Goal: Task Accomplishment & Management: Manage account settings

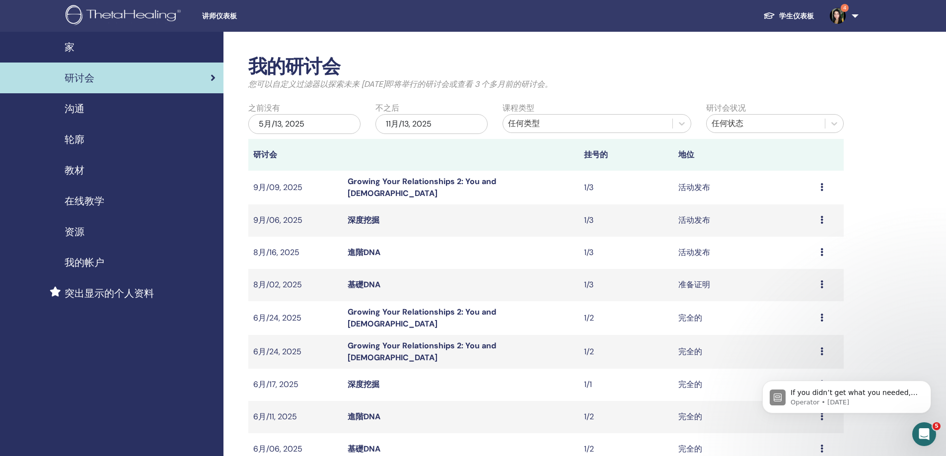
click at [819, 286] on td "预习 编辑 与会者 取消" at bounding box center [829, 285] width 28 height 32
click at [681, 286] on td "准备证明" at bounding box center [744, 285] width 142 height 32
click at [815, 283] on td "预习 编辑 与会者 取消" at bounding box center [829, 285] width 28 height 32
click at [820, 282] on icon at bounding box center [821, 285] width 3 height 8
click at [791, 322] on link "与会者" at bounding box center [786, 320] width 24 height 10
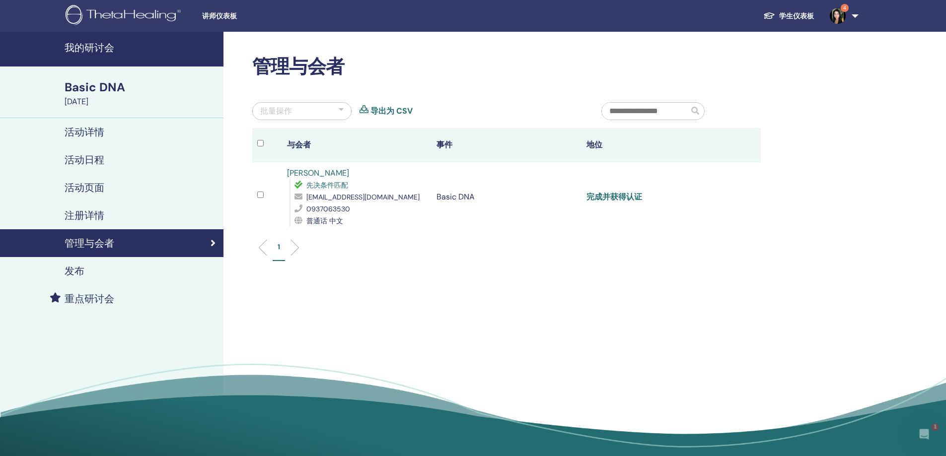
click at [601, 200] on link "完成并获得认证" at bounding box center [614, 197] width 56 height 10
